Goal: Use online tool/utility: Utilize a website feature to perform a specific function

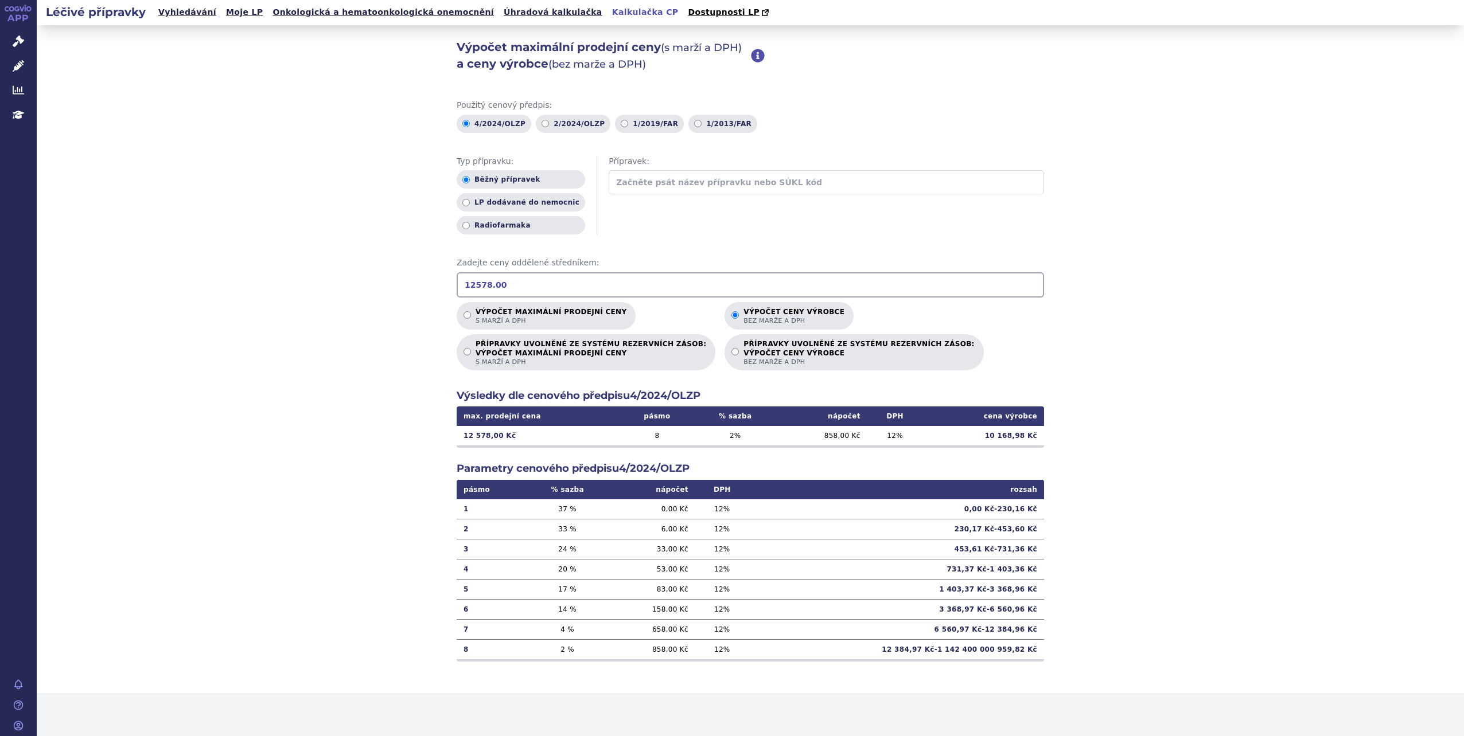
drag, startPoint x: 505, startPoint y: 279, endPoint x: 348, endPoint y: 321, distance: 162.8
click at [348, 321] on div "Výpočet maximální prodejní ceny (s marží a DPH) a ceny výrobce (bez marže a DPH…" at bounding box center [750, 359] width 1427 height 669
type input "625.48"
click at [465, 314] on input "Výpočet maximální prodejní ceny s marží a DPH" at bounding box center [466, 314] width 7 height 7
radio input "true"
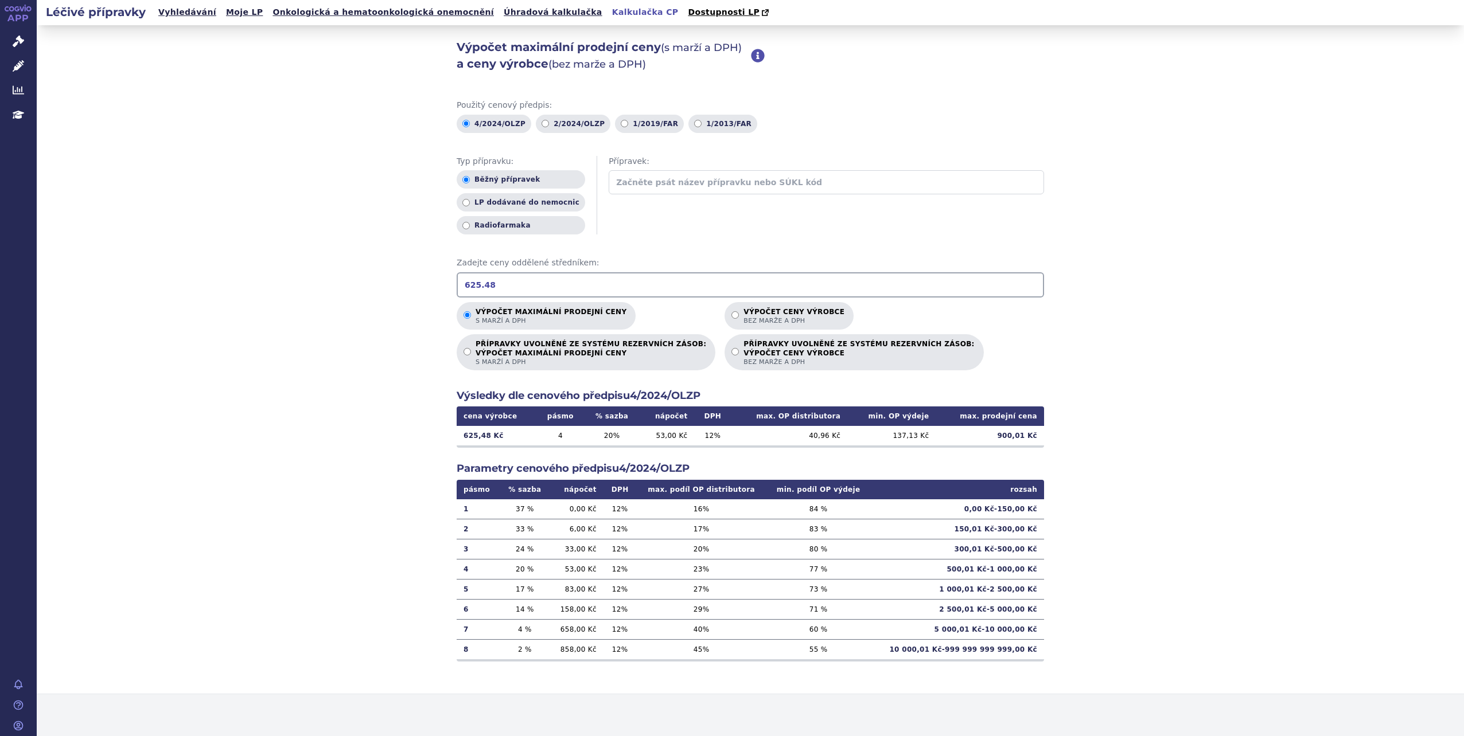
click at [488, 284] on input "625.48" at bounding box center [749, 284] width 587 height 25
type input "625.48"
